Goal: Check status: Check status

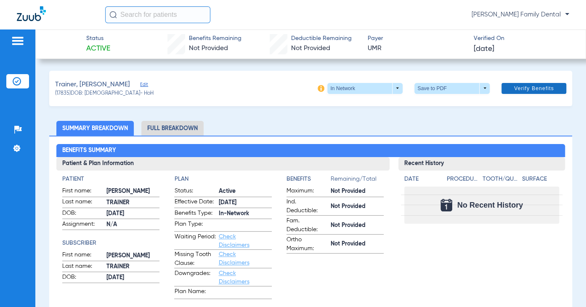
click at [534, 85] on span "Verify Benefits" at bounding box center [534, 88] width 40 height 7
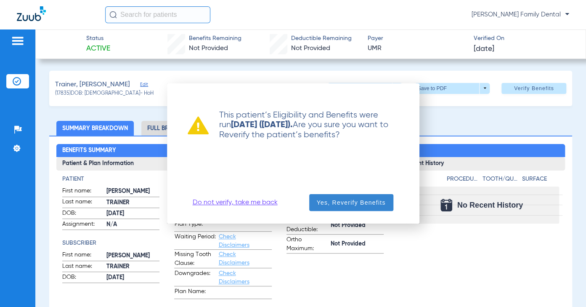
click at [366, 205] on span "Yes, Reverify Benefits" at bounding box center [351, 202] width 69 height 8
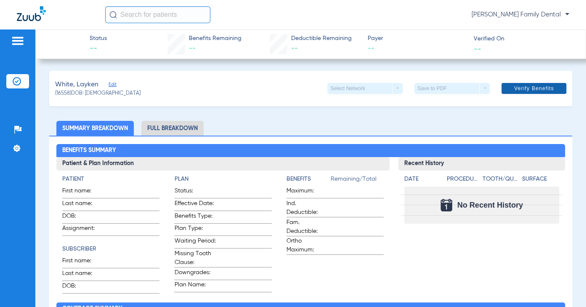
click at [535, 88] on span "Verify Benefits" at bounding box center [534, 88] width 40 height 7
